Goal: Contribute content: Contribute content

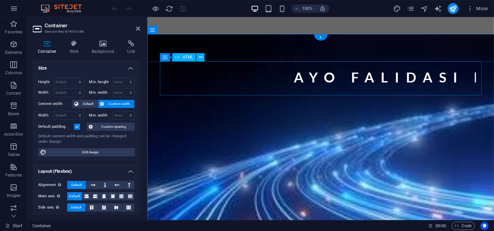
click at [266, 66] on div "AYO FALIDASI DATA KABEL" at bounding box center [320, 79] width 322 height 37
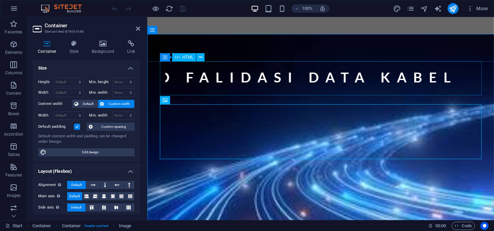
drag, startPoint x: 177, startPoint y: 99, endPoint x: 182, endPoint y: 57, distance: 43.2
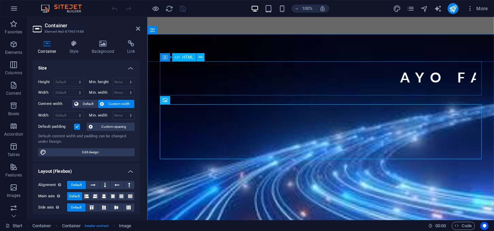
click at [182, 57] on div "Drag here to replace the existing content. Press “Ctrl” if you want to create a…" at bounding box center [320, 118] width 347 height 203
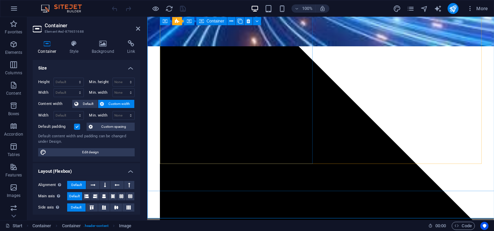
scroll to position [382, 0]
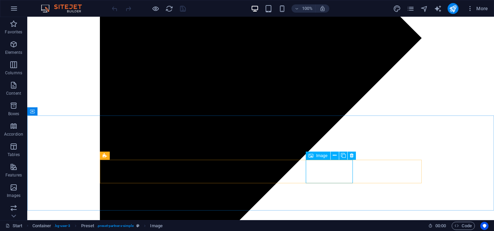
click at [311, 157] on icon at bounding box center [310, 156] width 5 height 8
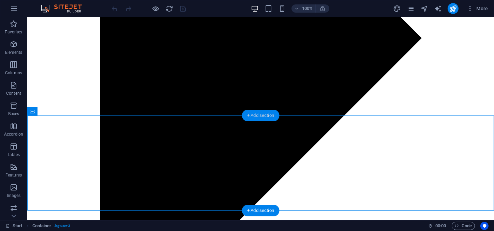
drag, startPoint x: 263, startPoint y: 116, endPoint x: 117, endPoint y: 100, distance: 147.4
click at [263, 116] on div "+ Add section" at bounding box center [261, 116] width 38 height 12
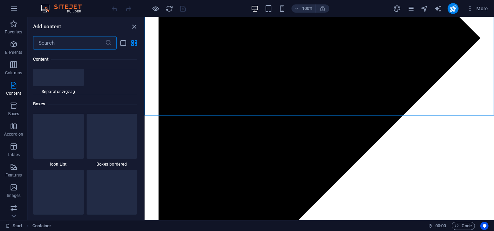
scroll to position [1880, 0]
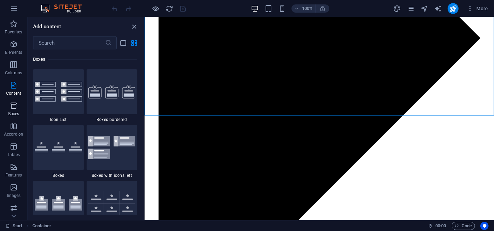
click at [15, 107] on icon "button" at bounding box center [14, 106] width 8 height 8
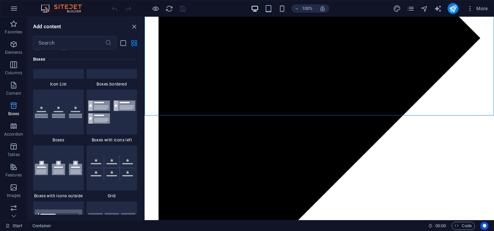
scroll to position [1917, 0]
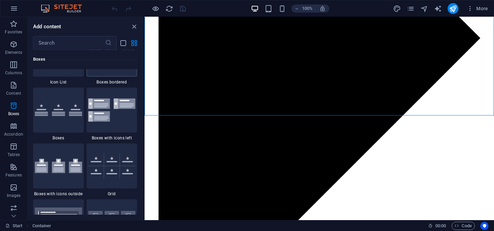
click at [96, 61] on img at bounding box center [111, 54] width 47 height 14
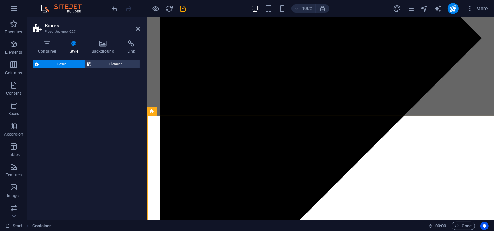
select select "rem"
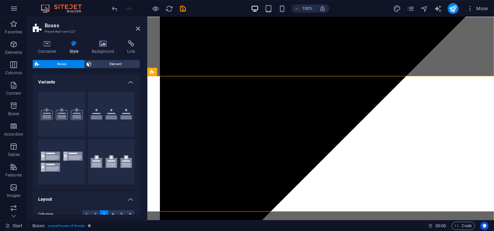
scroll to position [422, 0]
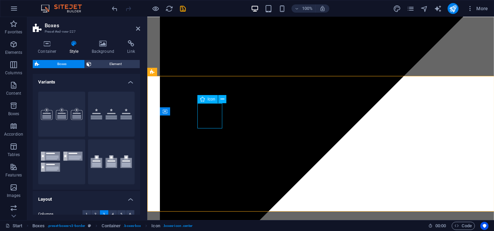
select select "xMidYMid"
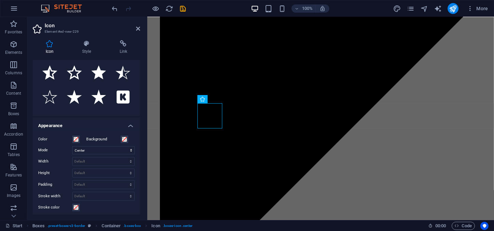
scroll to position [90, 0]
click at [87, 44] on icon at bounding box center [86, 43] width 35 height 7
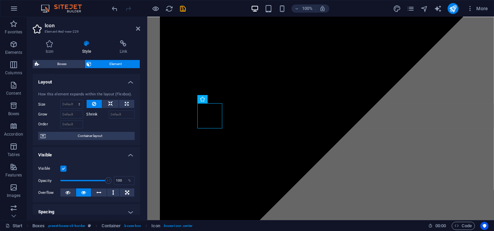
click at [87, 47] on h4 "Style" at bounding box center [87, 47] width 37 height 14
click at [49, 44] on icon at bounding box center [50, 43] width 34 height 7
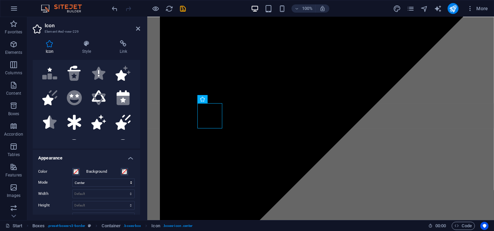
scroll to position [177, 0]
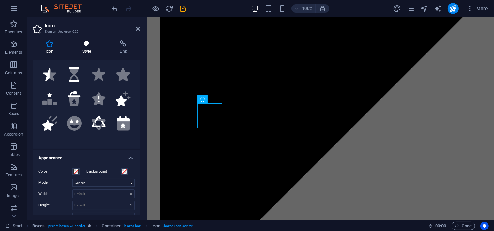
click at [88, 44] on icon at bounding box center [86, 43] width 35 height 7
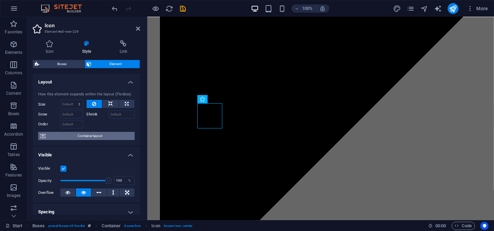
click at [110, 136] on span "Container layout" at bounding box center [90, 136] width 85 height 8
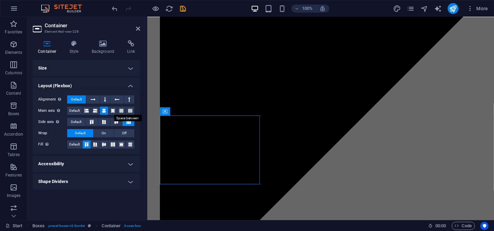
scroll to position [0, 0]
click at [102, 44] on icon at bounding box center [103, 43] width 33 height 7
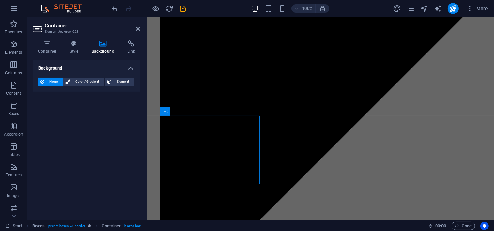
click at [100, 40] on div "Container Style Background Link Size Height Default px rem % vh vw Min. height …" at bounding box center [86, 127] width 118 height 185
click at [120, 79] on span "Element" at bounding box center [122, 82] width 19 height 8
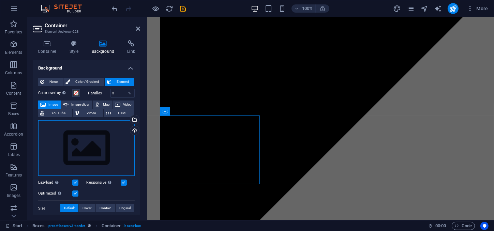
click at [93, 142] on div "Drag files here, click to choose files or select files from Files or our free s…" at bounding box center [86, 148] width 96 height 56
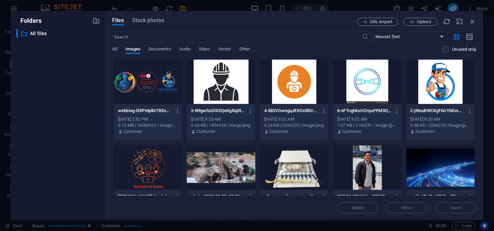
click at [443, 88] on div at bounding box center [440, 82] width 68 height 44
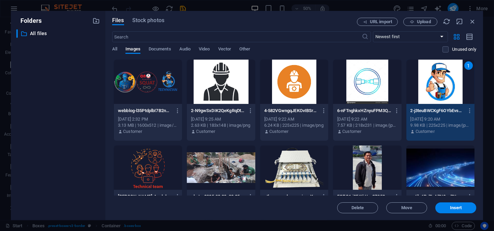
drag, startPoint x: 443, startPoint y: 88, endPoint x: 291, endPoint y: 72, distance: 152.1
click at [443, 88] on div "1" at bounding box center [440, 82] width 68 height 44
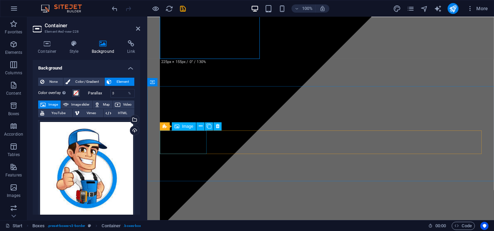
scroll to position [547, 0]
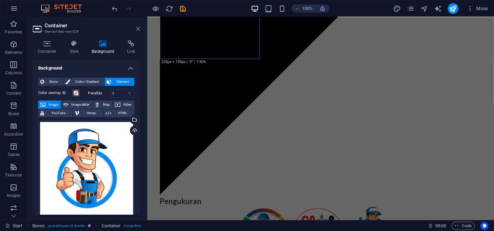
click at [137, 29] on icon at bounding box center [138, 28] width 4 height 5
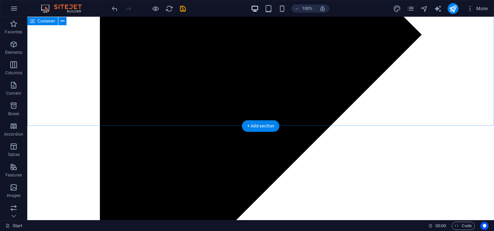
scroll to position [356, 0]
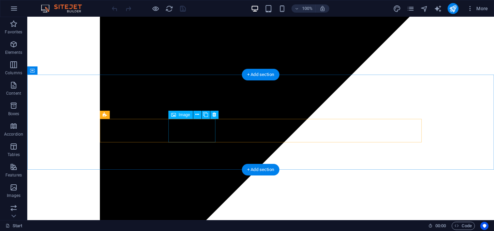
scroll to position [423, 0]
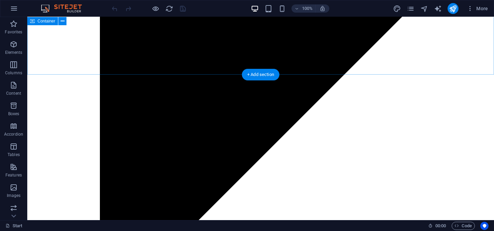
click at [257, 71] on div "+ Add section" at bounding box center [261, 75] width 38 height 12
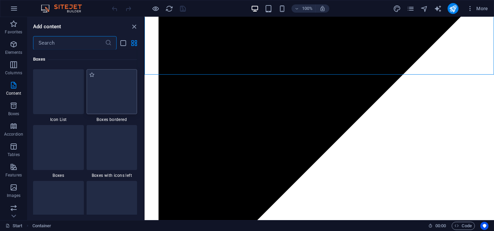
scroll to position [2014, 0]
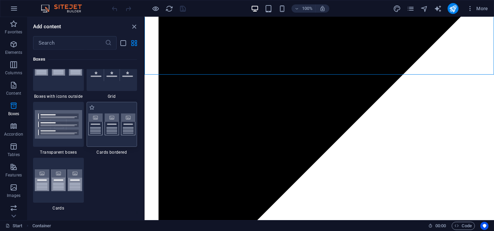
click at [124, 136] on img at bounding box center [111, 124] width 47 height 22
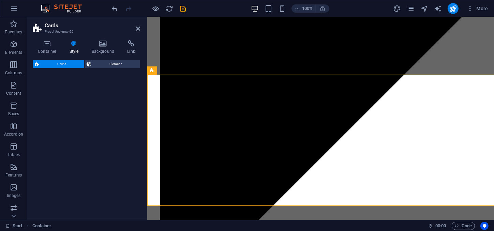
select select "rem"
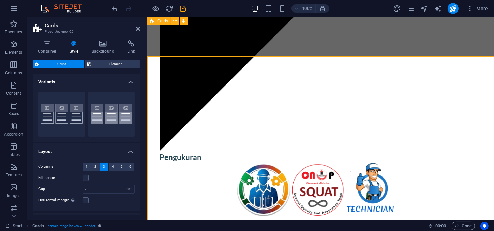
scroll to position [400, 0]
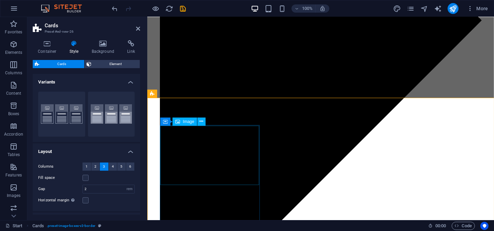
select select "%"
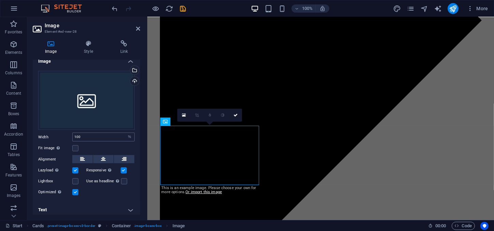
scroll to position [10, 0]
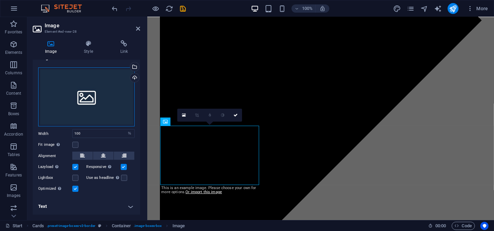
click at [88, 91] on div "Drag files here, click to choose files or select files from Files or our free s…" at bounding box center [86, 96] width 96 height 59
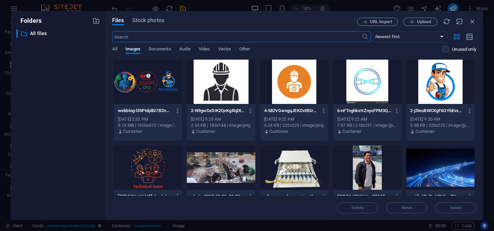
scroll to position [388, 0]
click at [425, 19] on button "Upload" at bounding box center [420, 22] width 34 height 8
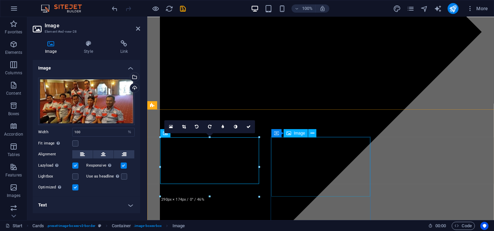
scroll to position [0, 0]
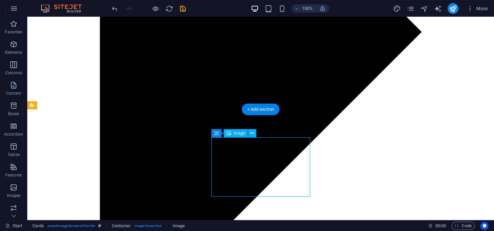
select select "%"
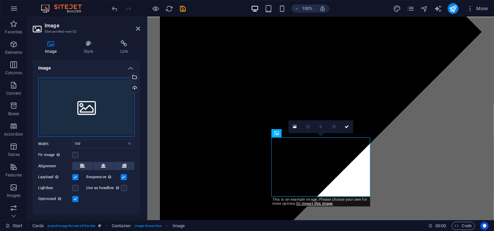
click at [81, 112] on div "Drag files here, click to choose files or select files from Files or our free s…" at bounding box center [86, 107] width 96 height 59
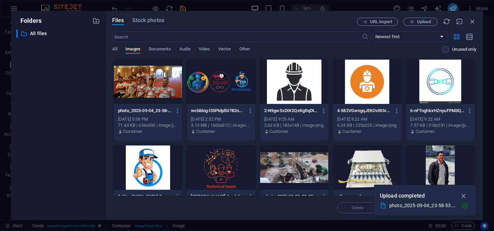
click at [81, 119] on div "​ All files All files" at bounding box center [57, 121] width 83 height 185
click at [428, 24] on span "Upload" at bounding box center [424, 22] width 14 height 4
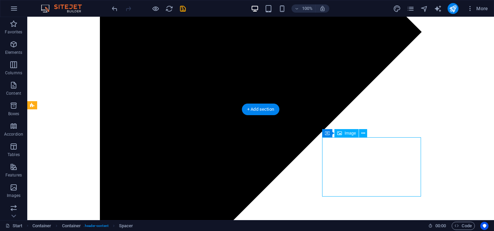
select select "%"
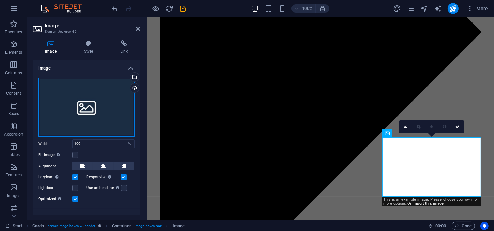
click at [87, 108] on div "Drag files here, click to choose files or select files from Files or our free s…" at bounding box center [86, 107] width 96 height 59
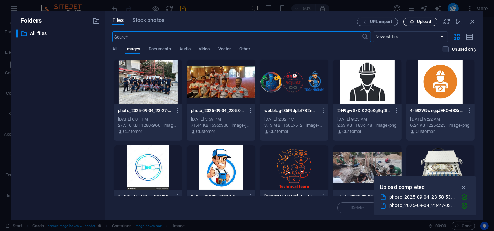
click at [417, 20] on span "Upload" at bounding box center [424, 22] width 14 height 4
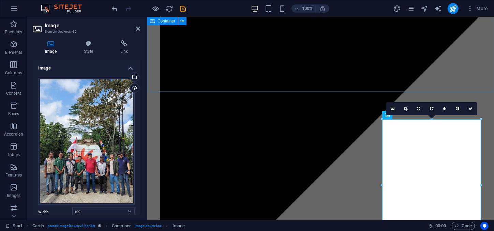
scroll to position [388, 0]
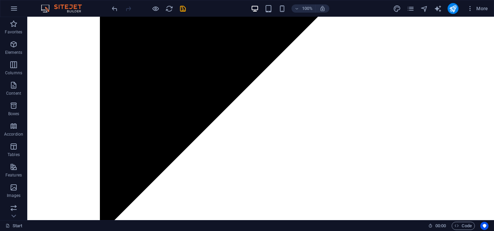
scroll to position [516, 0]
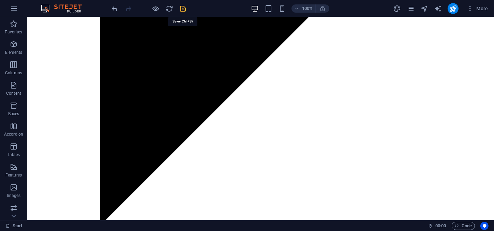
click at [182, 9] on icon "save" at bounding box center [183, 9] width 8 height 8
click at [450, 6] on icon "publish" at bounding box center [453, 9] width 8 height 8
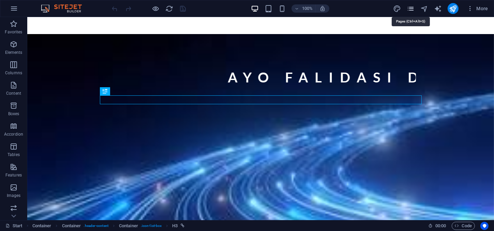
click at [411, 8] on icon "pages" at bounding box center [411, 9] width 8 height 8
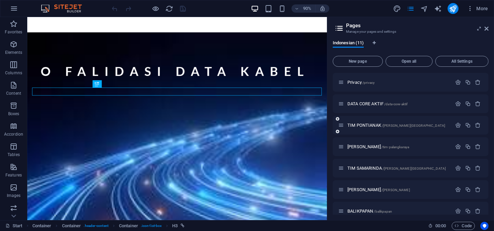
scroll to position [94, 0]
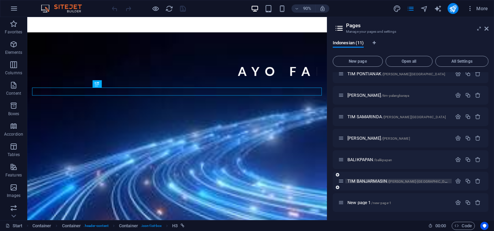
click at [381, 181] on span "[PERSON_NAME] BANJARMASIN /[PERSON_NAME]-[GEOGRAPHIC_DATA]" at bounding box center [399, 181] width 105 height 5
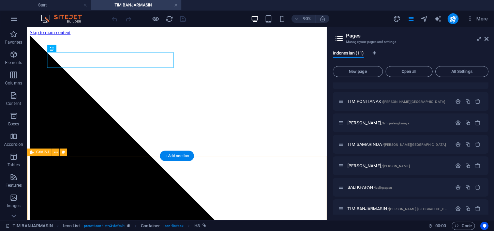
scroll to position [0, 0]
drag, startPoint x: 210, startPoint y: 181, endPoint x: 153, endPoint y: 154, distance: 62.9
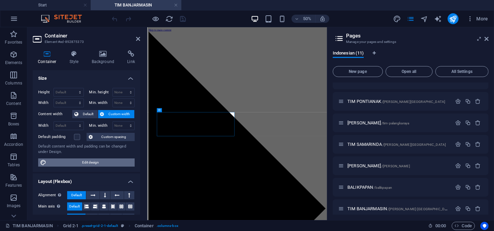
click at [115, 162] on span "Edit design" at bounding box center [90, 162] width 84 height 8
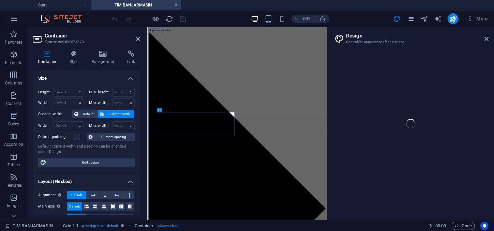
select select "ease-in-out"
select select "rem"
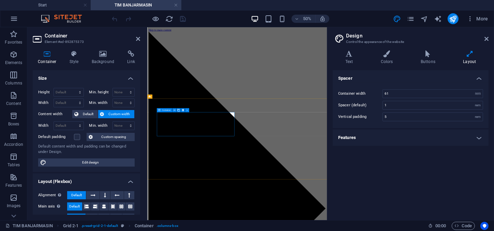
click at [487, 40] on icon at bounding box center [486, 38] width 4 height 5
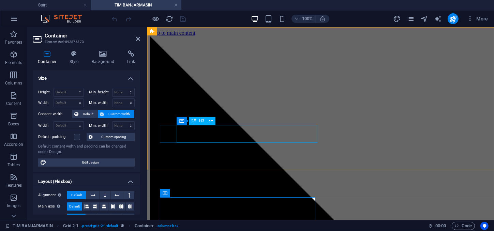
scroll to position [111, 0]
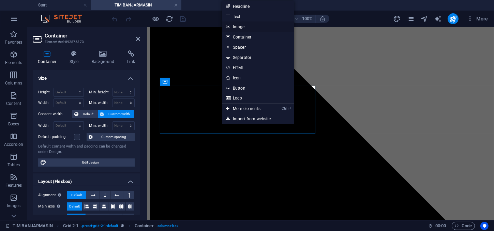
click at [240, 26] on link "Image" at bounding box center [258, 26] width 72 height 10
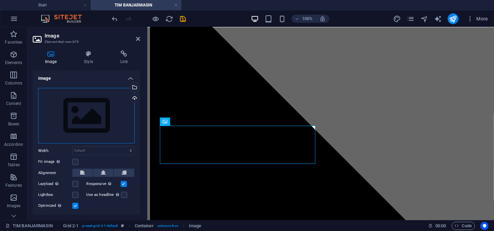
click at [102, 117] on div "Drag files here, click to choose files or select files from Files or our free s…" at bounding box center [86, 116] width 96 height 56
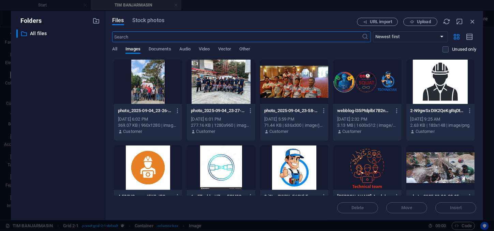
scroll to position [0, 0]
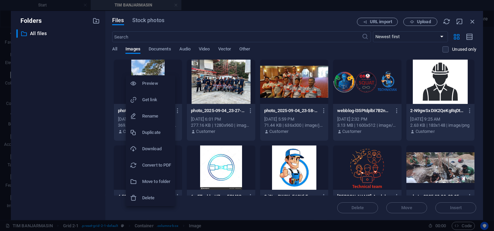
click at [154, 194] on li "Delete" at bounding box center [150, 198] width 49 height 16
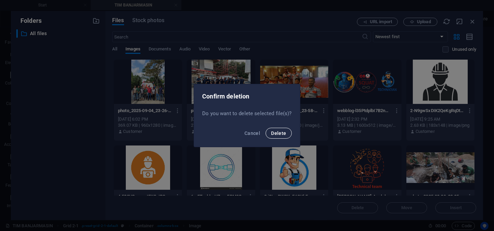
click at [279, 135] on span "Delete" at bounding box center [278, 133] width 15 height 5
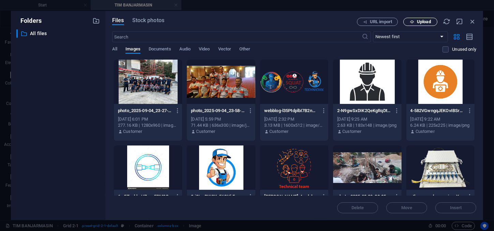
click at [418, 23] on span "Upload" at bounding box center [424, 22] width 14 height 4
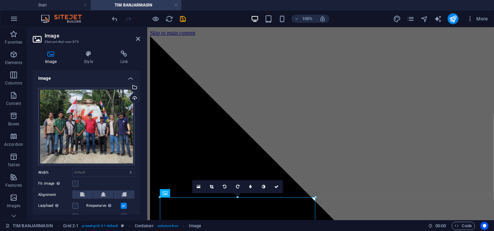
scroll to position [39, 0]
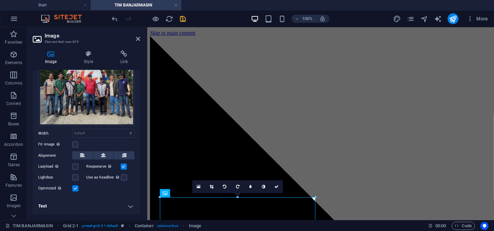
click at [182, 18] on icon "save" at bounding box center [183, 19] width 8 height 8
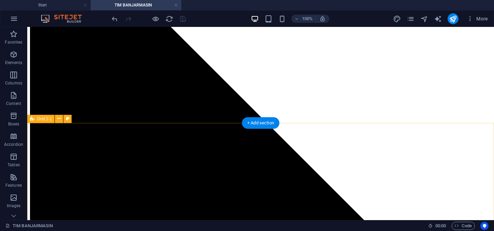
scroll to position [181, 0]
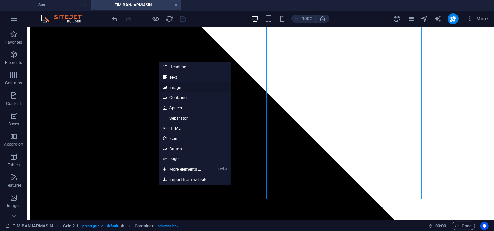
click at [183, 89] on link "Image" at bounding box center [194, 87] width 72 height 10
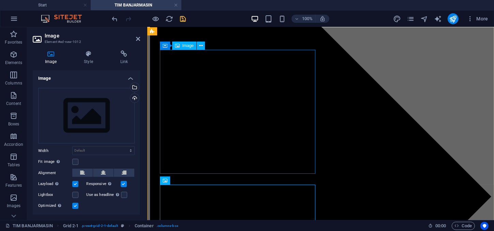
scroll to position [148, 0]
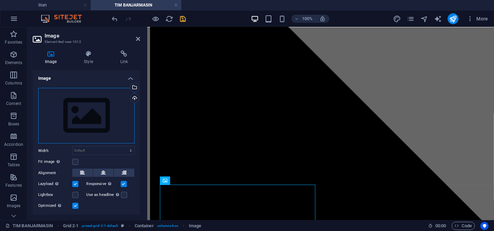
click at [105, 120] on div "Drag files here, click to choose files or select files from Files or our free s…" at bounding box center [86, 116] width 96 height 56
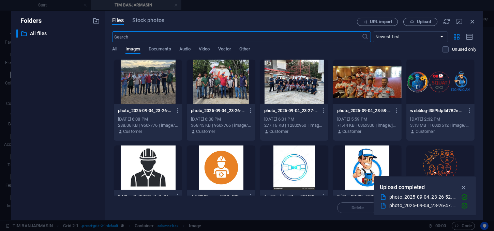
scroll to position [0, 0]
click at [377, 21] on span "URL import" at bounding box center [381, 22] width 22 height 4
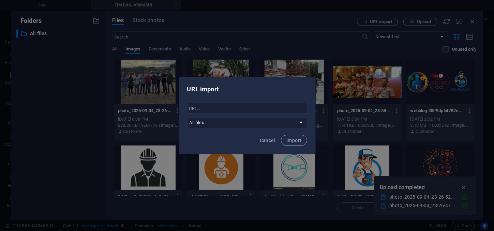
click at [173, 135] on div "URL import ​ All files Cancel Import" at bounding box center [247, 115] width 494 height 231
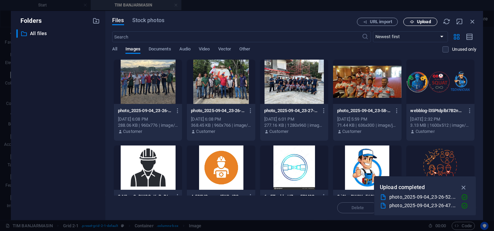
click at [411, 19] on button "Upload" at bounding box center [420, 22] width 34 height 8
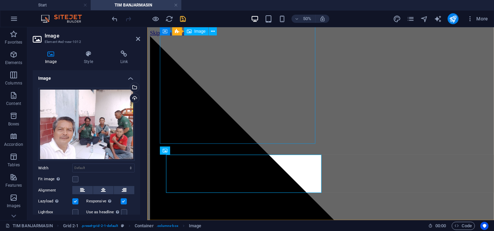
scroll to position [178, 0]
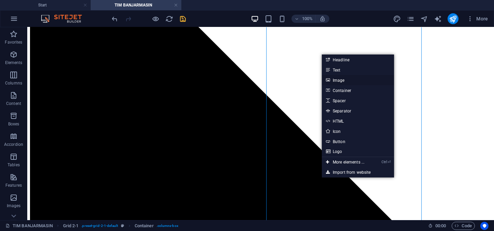
click at [342, 82] on link "Image" at bounding box center [358, 80] width 72 height 10
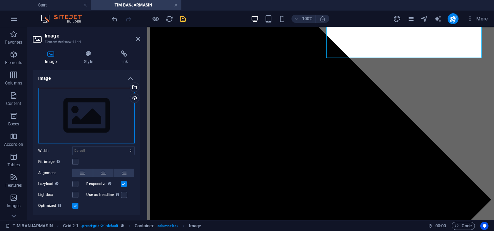
click at [85, 129] on div "Drag files here, click to choose files or select files from Files or our free s…" at bounding box center [86, 116] width 96 height 56
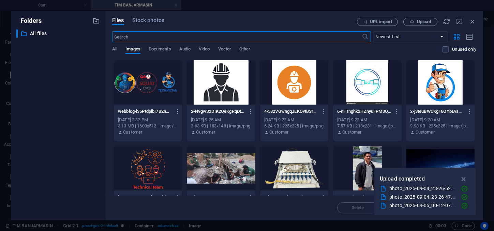
scroll to position [64, 0]
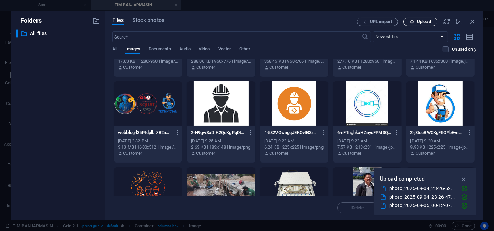
click at [417, 22] on span "Upload" at bounding box center [424, 22] width 14 height 4
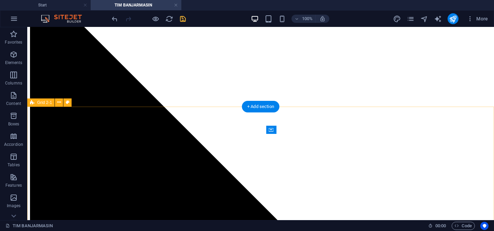
scroll to position [244, 0]
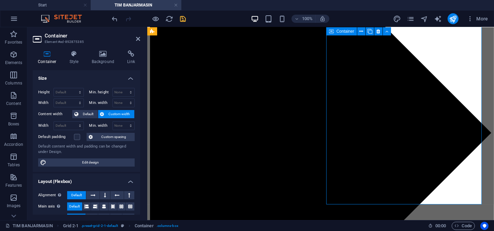
drag, startPoint x: 139, startPoint y: 37, endPoint x: 311, endPoint y: 97, distance: 182.7
click at [139, 37] on icon at bounding box center [138, 38] width 4 height 5
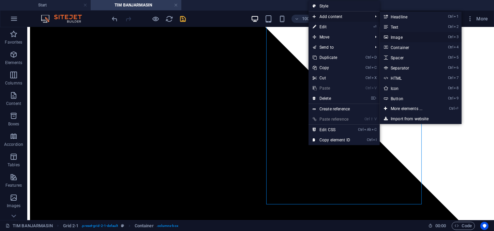
click at [402, 37] on link "Ctrl 3 Image" at bounding box center [408, 37] width 56 height 10
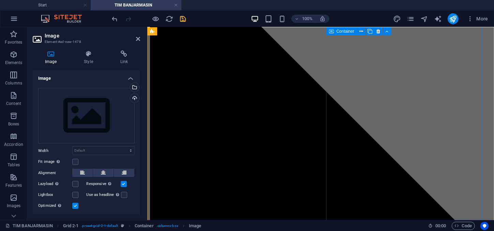
scroll to position [75, 0]
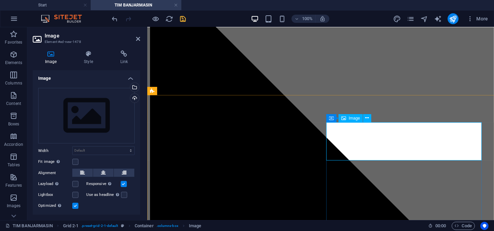
drag, startPoint x: 604, startPoint y: 43, endPoint x: 404, endPoint y: 39, distance: 199.4
click at [456, 13] on div at bounding box center [452, 18] width 11 height 11
click at [453, 20] on icon "publish" at bounding box center [453, 19] width 8 height 8
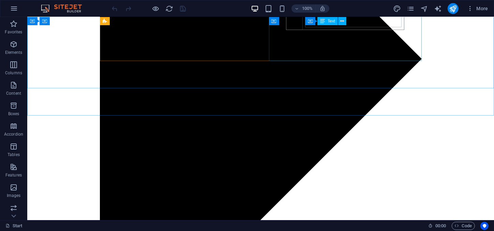
scroll to position [382, 0]
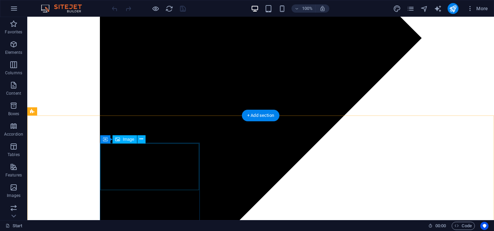
select select "%"
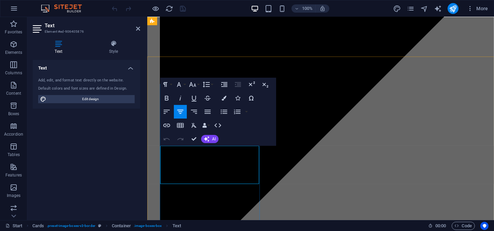
scroll to position [435, 0]
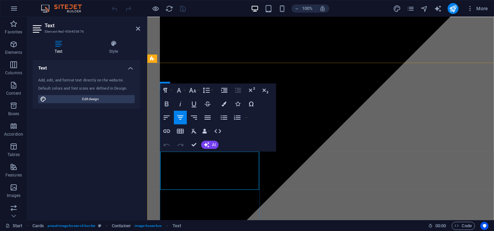
drag, startPoint x: 236, startPoint y: 41, endPoint x: 169, endPoint y: 155, distance: 131.8
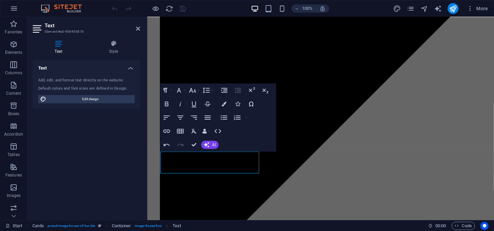
click at [113, 134] on div "Text Add, edit, and format text directly on the website. Default colors and fon…" at bounding box center [86, 137] width 107 height 155
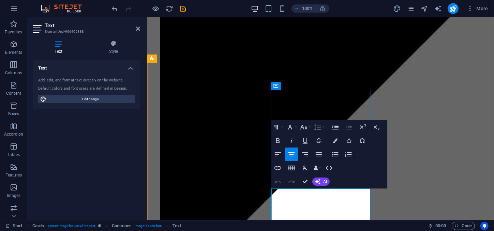
drag, startPoint x: 345, startPoint y: 216, endPoint x: 288, endPoint y: 192, distance: 61.7
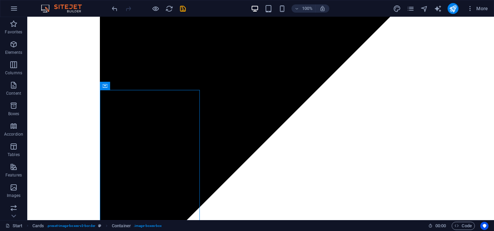
click at [187, 5] on div "100% More" at bounding box center [301, 8] width 380 height 11
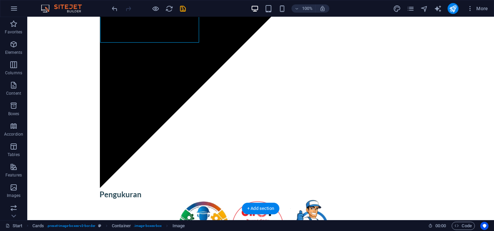
scroll to position [626, 0]
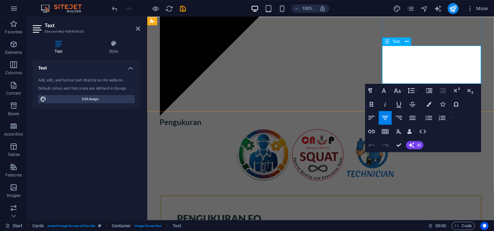
drag, startPoint x: 456, startPoint y: 75, endPoint x: 390, endPoint y: 50, distance: 70.3
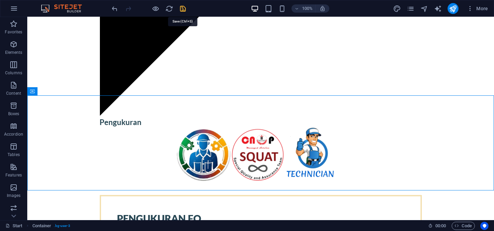
click at [185, 7] on icon "save" at bounding box center [183, 9] width 8 height 8
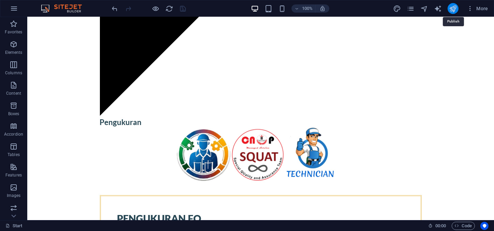
click at [454, 12] on icon "publish" at bounding box center [453, 9] width 8 height 8
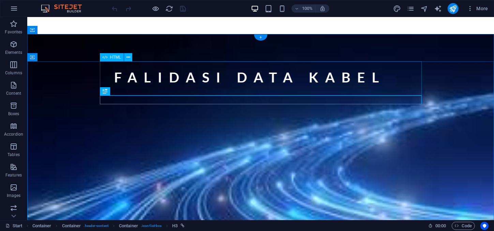
click at [350, 81] on div "AYO FALIDASI DATA KABEL" at bounding box center [260, 79] width 322 height 37
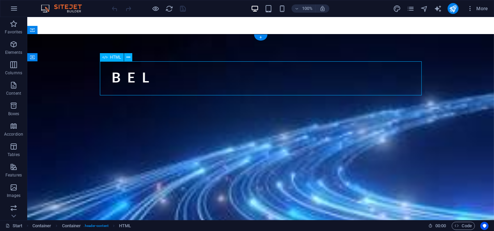
click at [350, 81] on div "AYO FALIDASI DATA KABEL" at bounding box center [260, 79] width 322 height 37
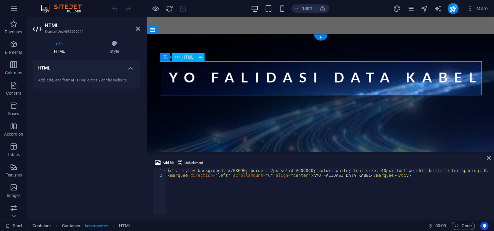
click at [252, 78] on div "AYO FALIDASI DATA KABEL" at bounding box center [320, 79] width 322 height 37
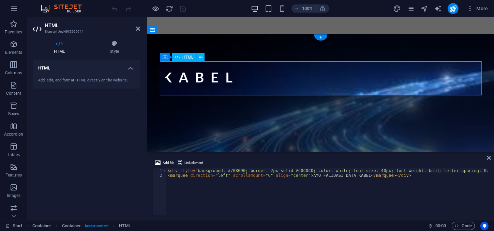
click at [232, 78] on div "AYO FALIDASI DATA KABEL" at bounding box center [320, 79] width 322 height 37
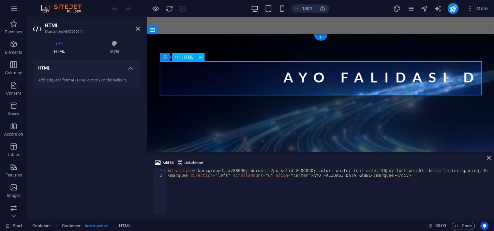
click at [232, 78] on div "AYO FALIDASI DATA KABEL" at bounding box center [320, 79] width 322 height 37
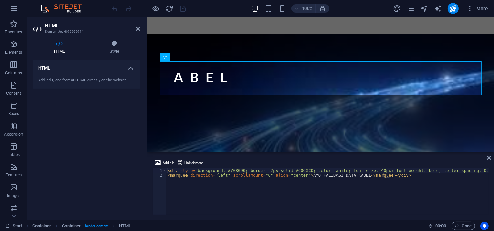
click at [325, 183] on div "< div style = "background: #708090; border: 2px solid #C0C0C0; color: white; fo…" at bounding box center [338, 196] width 344 height 56
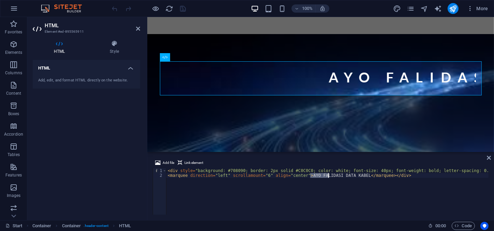
drag, startPoint x: 309, startPoint y: 175, endPoint x: 328, endPoint y: 174, distance: 18.8
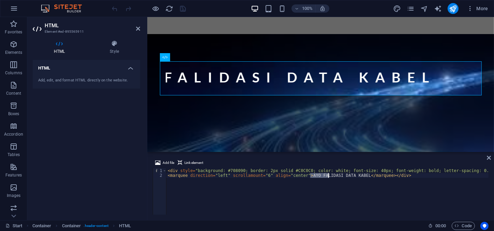
click at [328, 174] on div "< div style = "background: #708090; border: 2px solid #C0C0C0; color: white; fo…" at bounding box center [338, 196] width 344 height 56
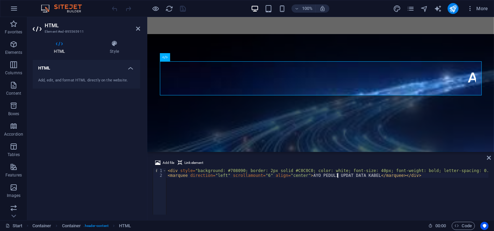
scroll to position [0, 14]
drag, startPoint x: 343, startPoint y: 175, endPoint x: 370, endPoint y: 175, distance: 26.9
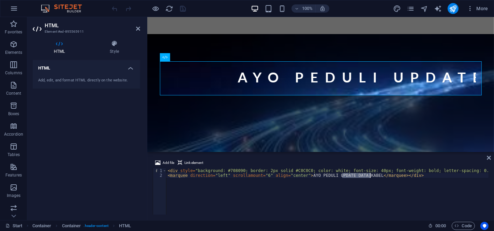
click at [370, 175] on div "< div style = "background: #708090; border: 2px solid #C0C0C0; color: white; fo…" at bounding box center [338, 196] width 344 height 56
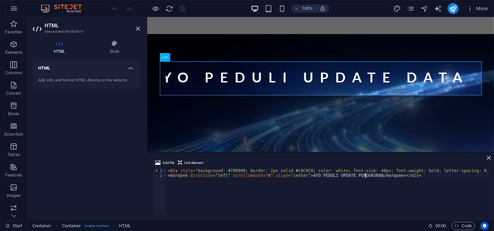
scroll to position [0, 16]
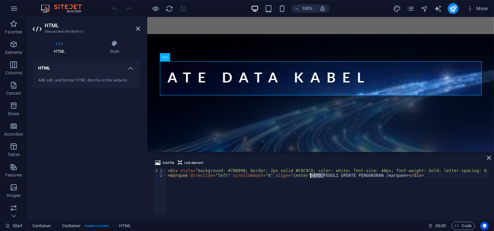
drag, startPoint x: 324, startPoint y: 175, endPoint x: 310, endPoint y: 175, distance: 13.6
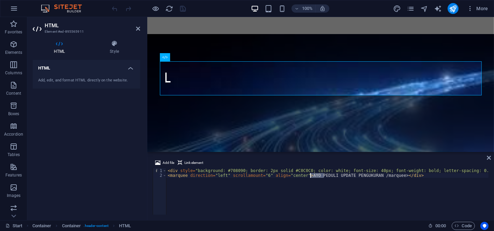
click at [310, 175] on div "< div style = "background: #708090; border: 2px solid #C0C0C0; color: white; fo…" at bounding box center [338, 196] width 344 height 56
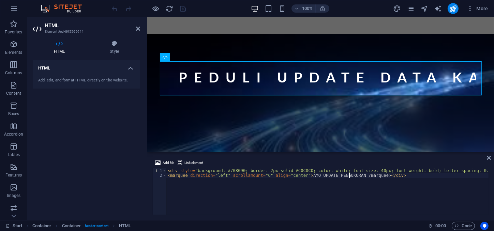
click at [348, 174] on div "< div style = "background: #708090; border: 2px solid #C0C0C0; color: white; fo…" at bounding box center [338, 196] width 344 height 56
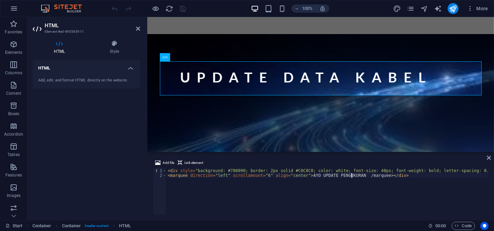
scroll to position [0, 15]
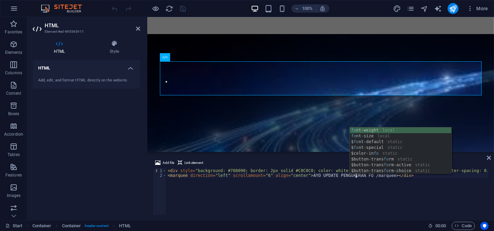
click at [331, 205] on div "< div style = "background: #708090; border: 2px solid #C0C0C0; color: white; fo…" at bounding box center [338, 196] width 344 height 56
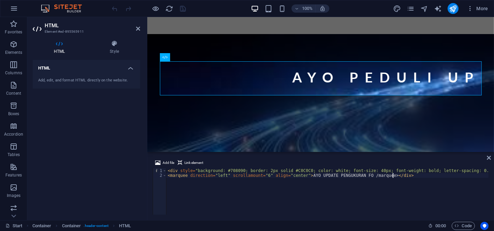
type textarea "<marquee direction="left" scrollamount="6" align="center">AYO UPDATE PENGUKURAN…"
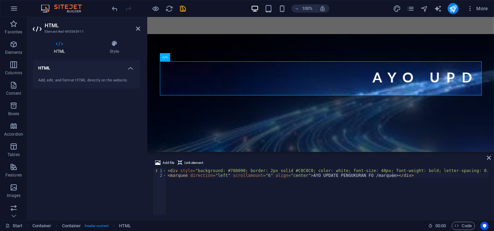
click at [136, 146] on div "HTML Add, edit, and format HTML directly on the website." at bounding box center [86, 137] width 107 height 155
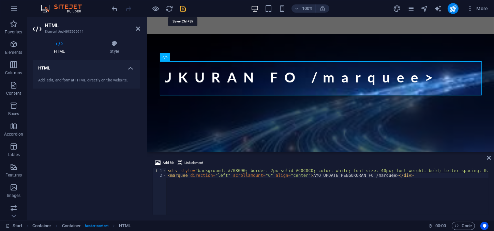
click at [181, 10] on icon "save" at bounding box center [183, 9] width 8 height 8
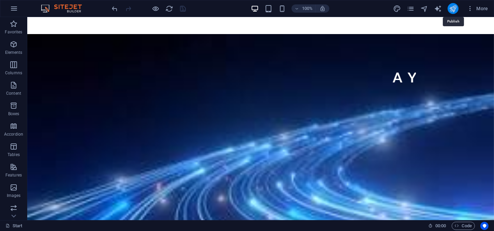
click at [451, 8] on icon "publish" at bounding box center [453, 9] width 8 height 8
